Goal: Transaction & Acquisition: Purchase product/service

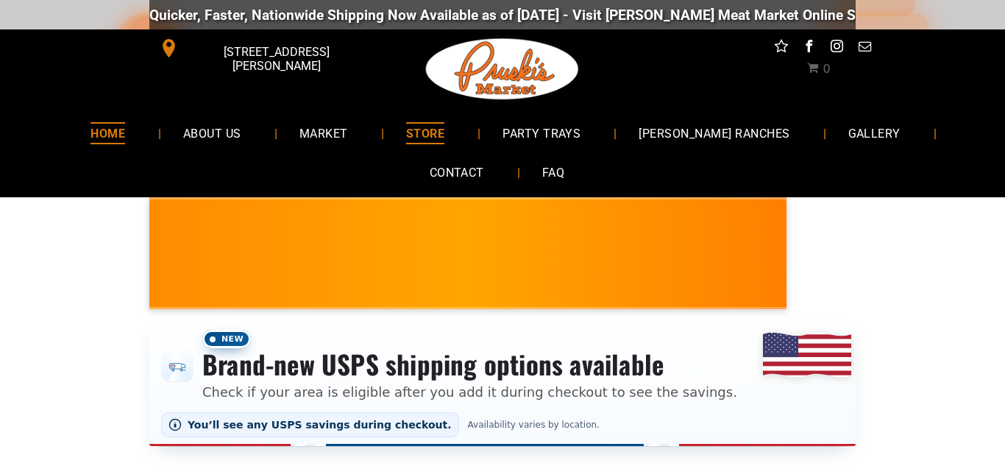
click at [125, 140] on span "HOME" at bounding box center [107, 132] width 35 height 21
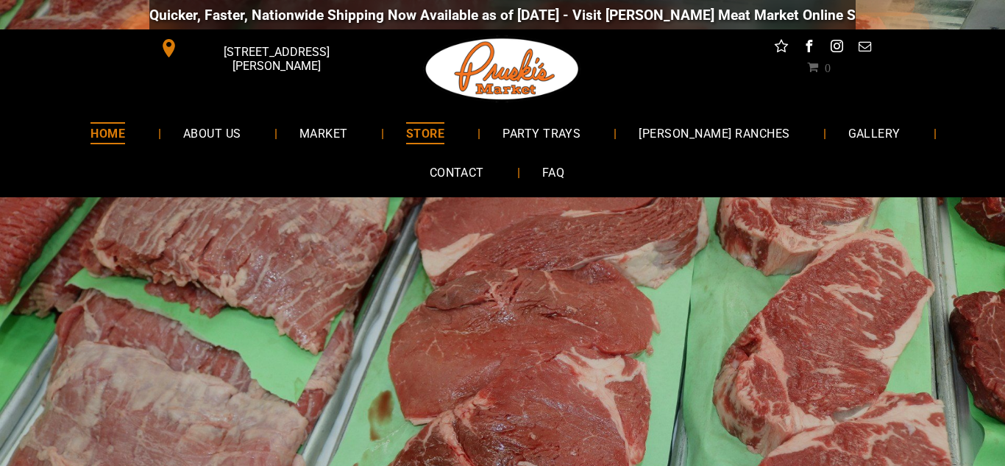
click at [437, 129] on span "STORE" at bounding box center [425, 132] width 38 height 21
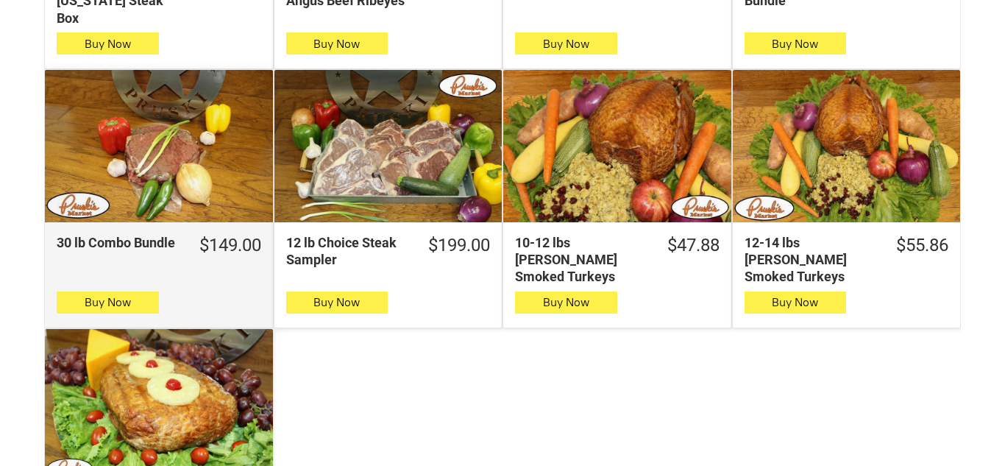
scroll to position [1236, 0]
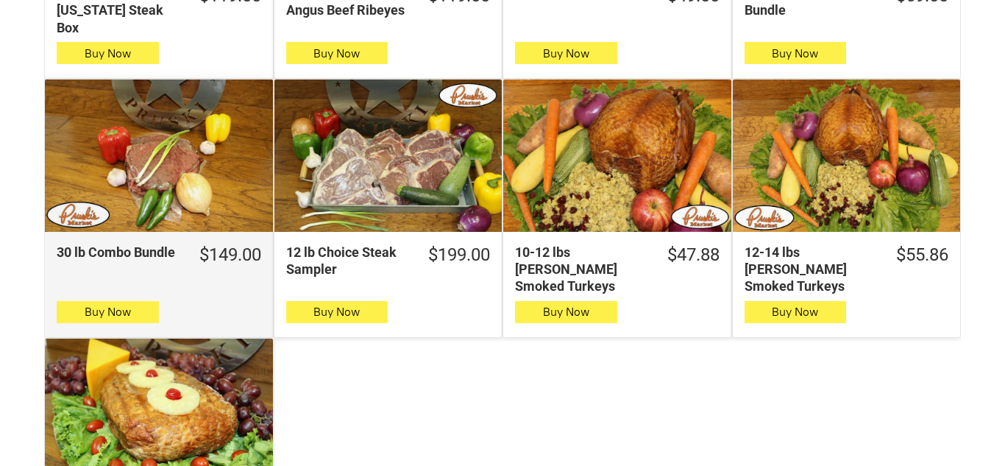
click at [92, 146] on div "30 lb Combo Bundle" at bounding box center [159, 155] width 228 height 152
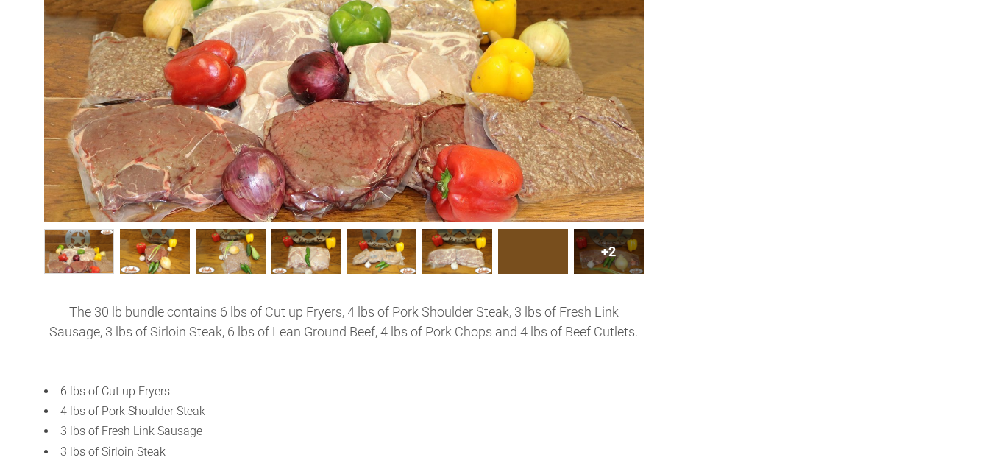
scroll to position [735, 0]
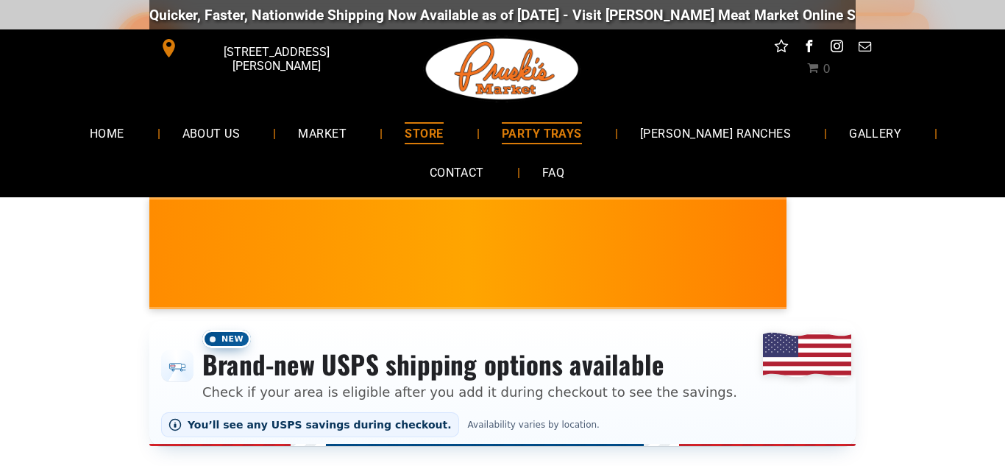
click at [562, 130] on span "PARTY TRAYS" at bounding box center [542, 132] width 80 height 21
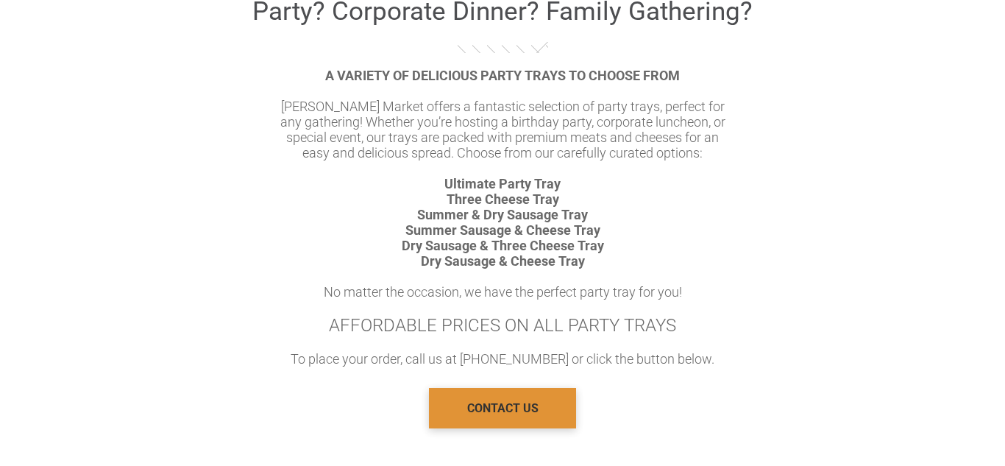
scroll to position [971, 0]
